Goal: Find specific fact

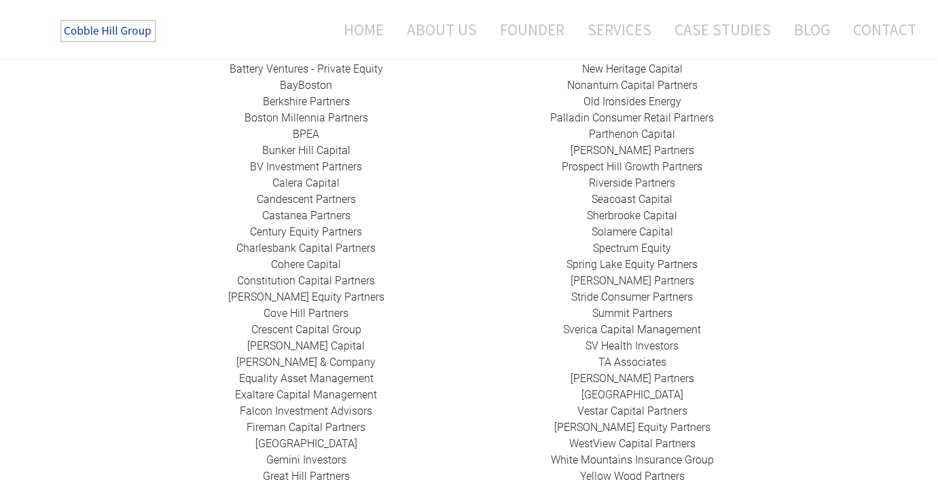
scroll to position [492, 0]
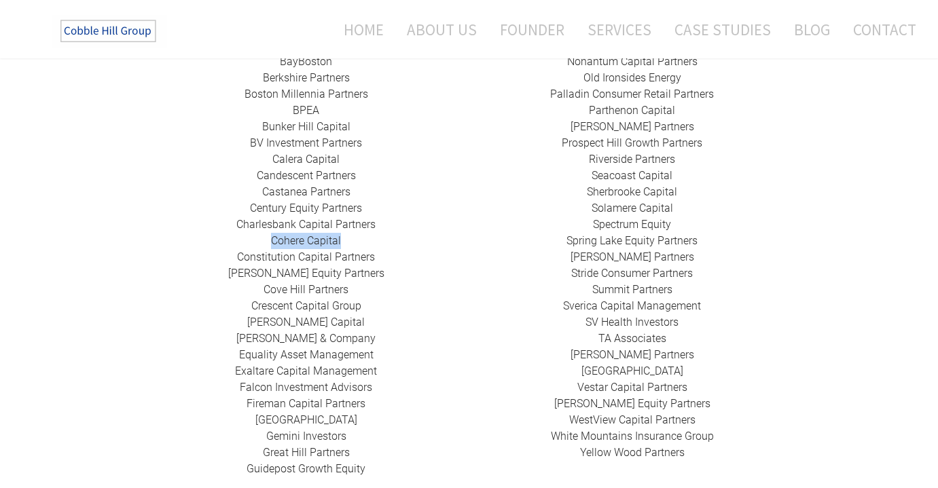
drag, startPoint x: 355, startPoint y: 223, endPoint x: 254, endPoint y: 225, distance: 101.2
click at [254, 225] on div "424 Capital ​ABRY Partners Advent International Alchemi Capital ​Ampersand Capi…" at bounding box center [306, 192] width 326 height 570
drag, startPoint x: 369, startPoint y: 322, endPoint x: 232, endPoint y: 318, distance: 137.2
click at [232, 318] on div "424 Capital ​ABRY Partners Advent International Alchemi Capital ​Ampersand Capi…" at bounding box center [306, 192] width 326 height 570
copy link "[PERSON_NAME] & Company"
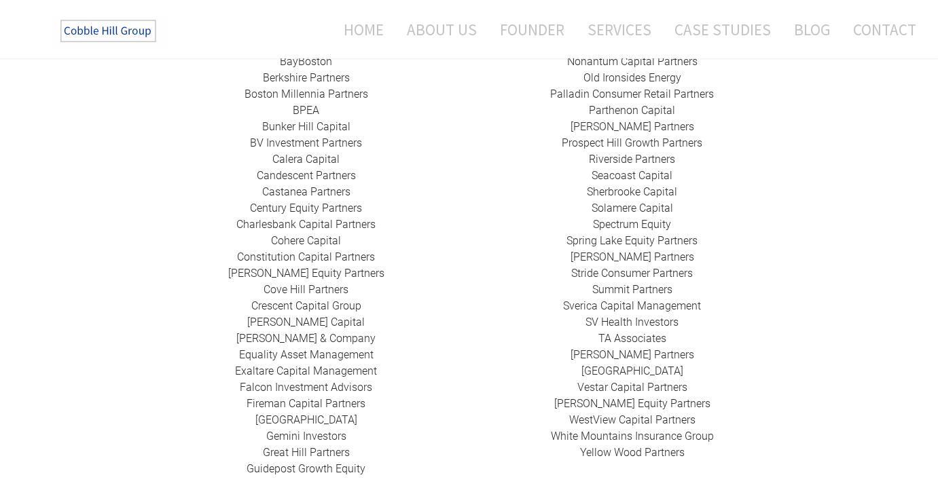
click at [445, 309] on div "424 Capital ​ABRY Partners Advent International Alchemi Capital ​Ampersand Capi…" at bounding box center [306, 192] width 326 height 570
drag, startPoint x: 704, startPoint y: 221, endPoint x: 563, endPoint y: 229, distance: 140.8
click at [563, 229] on div "HarbourVest Partners Housatonic Partners ​JMH Capital Partners ​KSV Global Line…" at bounding box center [632, 184] width 326 height 554
copy link "Spring Lake Equity Partners"
